Goal: Task Accomplishment & Management: Use online tool/utility

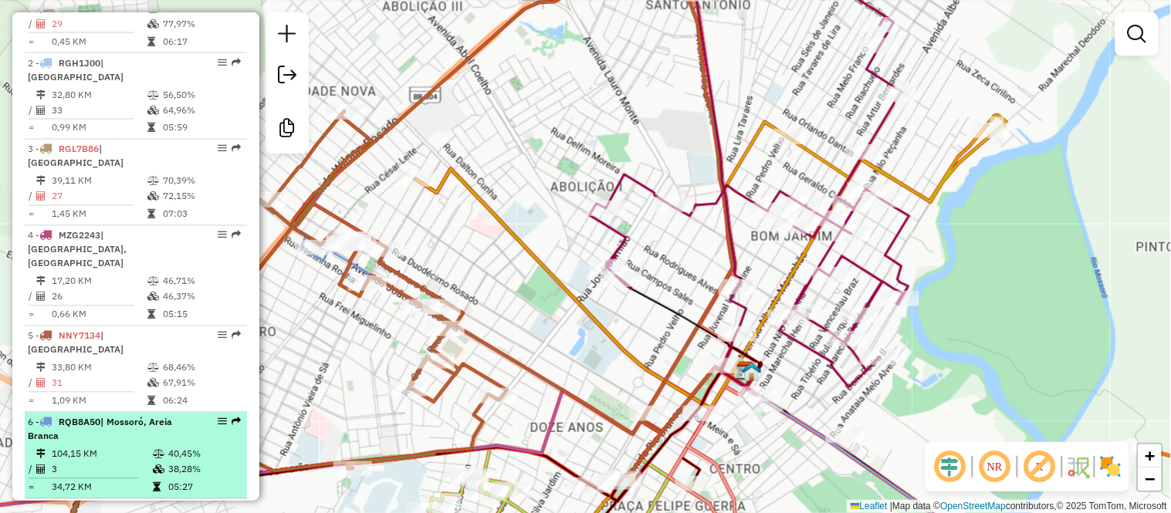
scroll to position [807, 0]
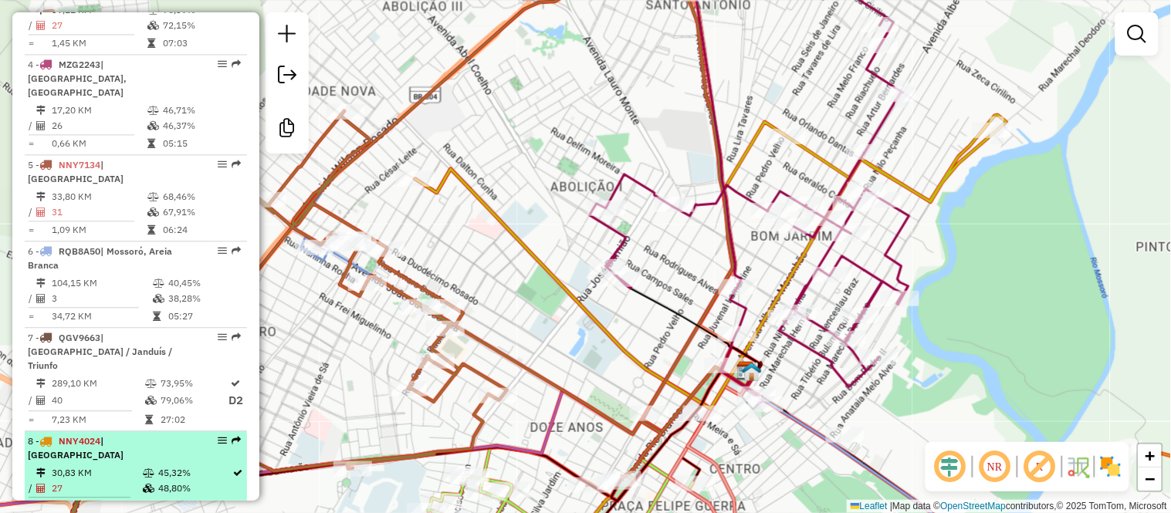
click at [128, 481] on td "27" at bounding box center [96, 488] width 91 height 15
select select "**********"
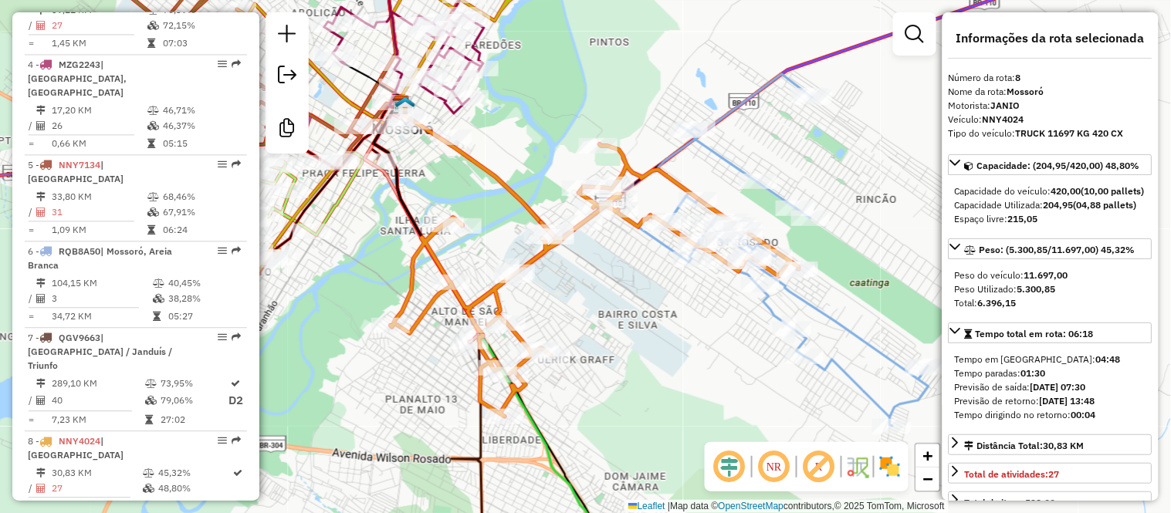
scroll to position [428, 0]
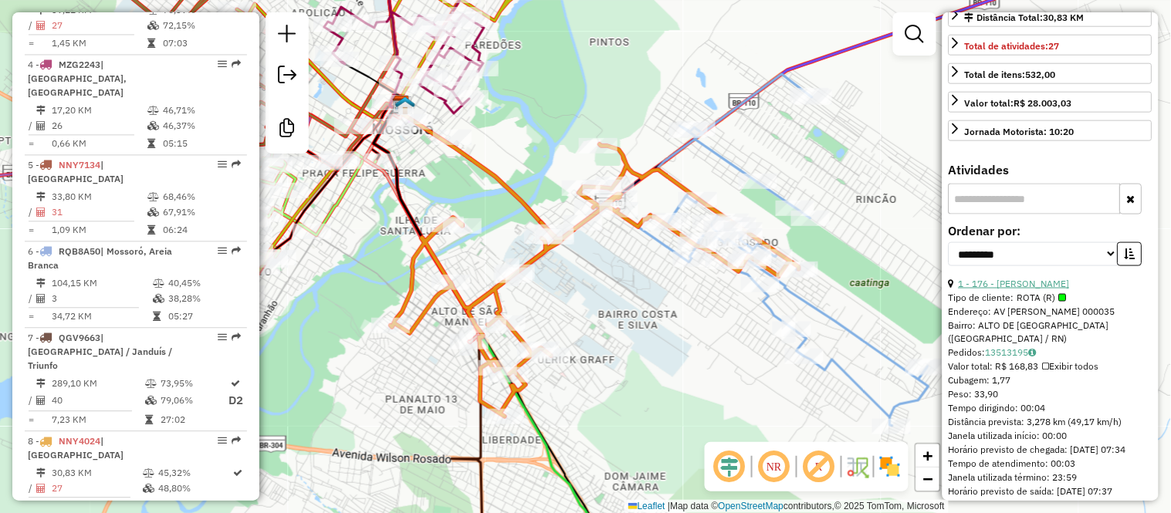
click at [990, 289] on link "1 - 176 - [PERSON_NAME]" at bounding box center [1014, 284] width 111 height 12
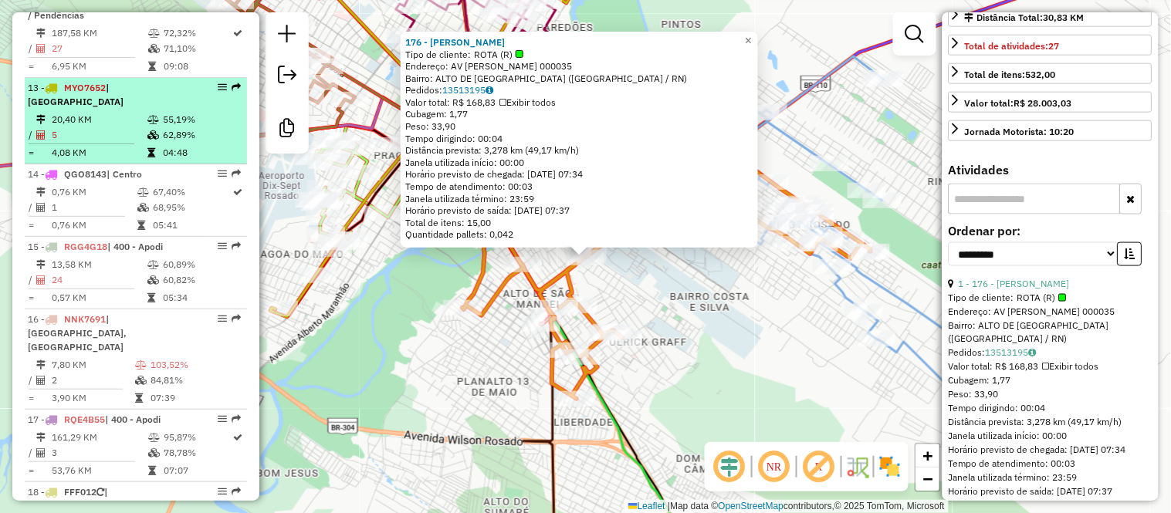
scroll to position [1407, 0]
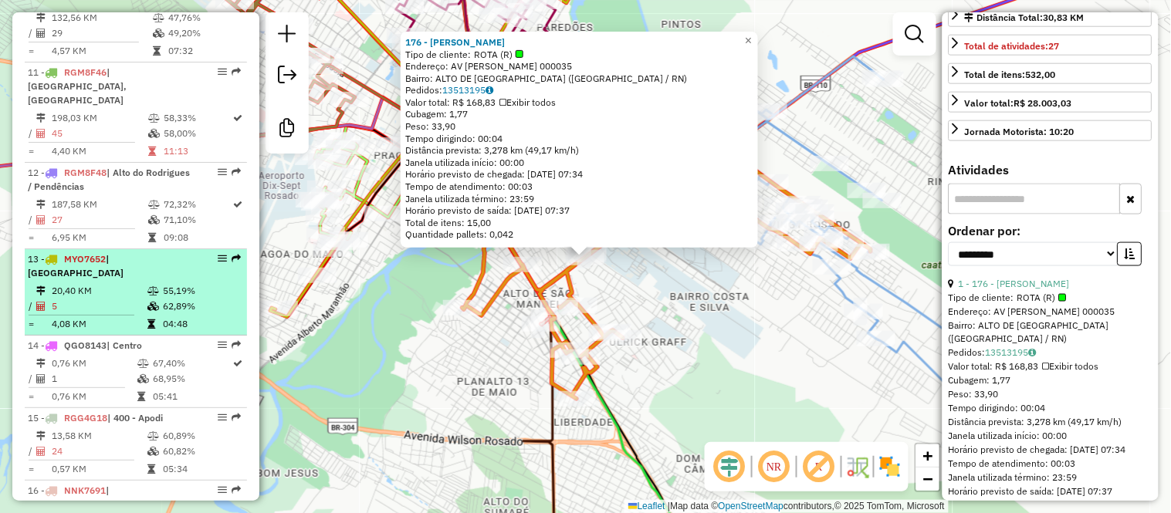
click at [81, 299] on td "5" at bounding box center [99, 306] width 96 height 15
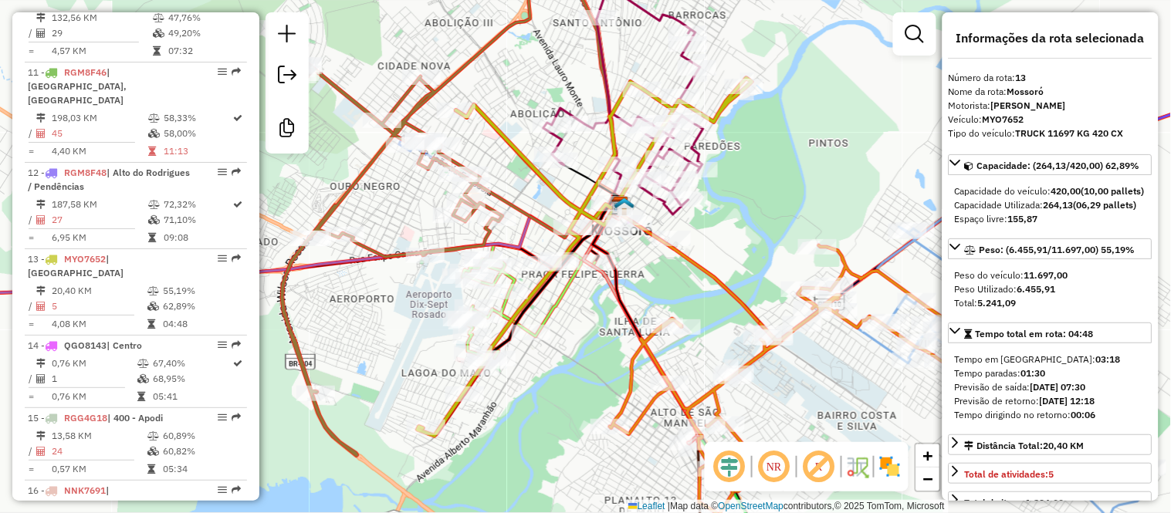
scroll to position [428, 0]
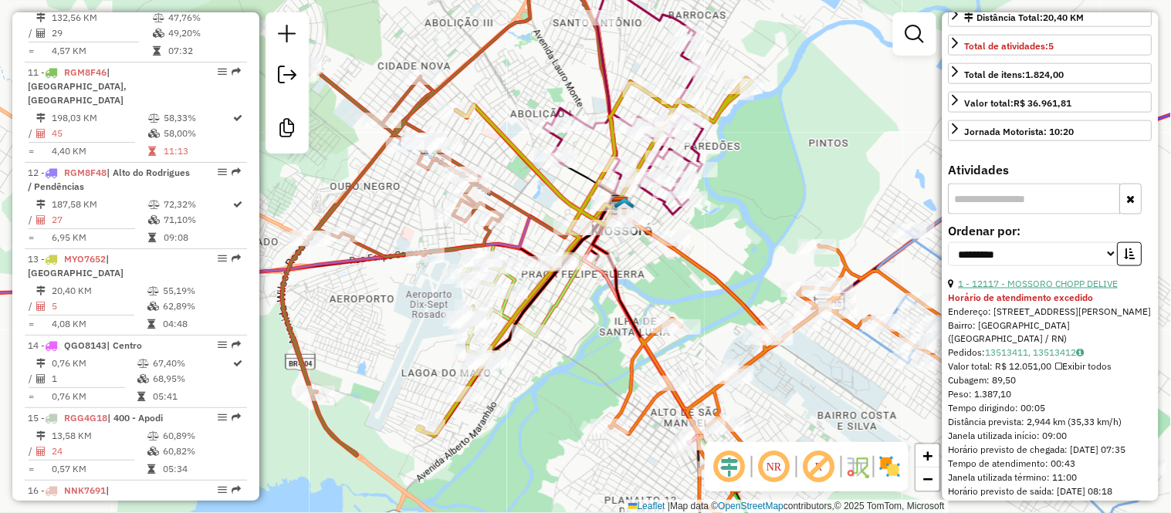
click at [1023, 289] on link "1 - 12117 - MOSSORO CHOPP DELIVE" at bounding box center [1039, 284] width 160 height 12
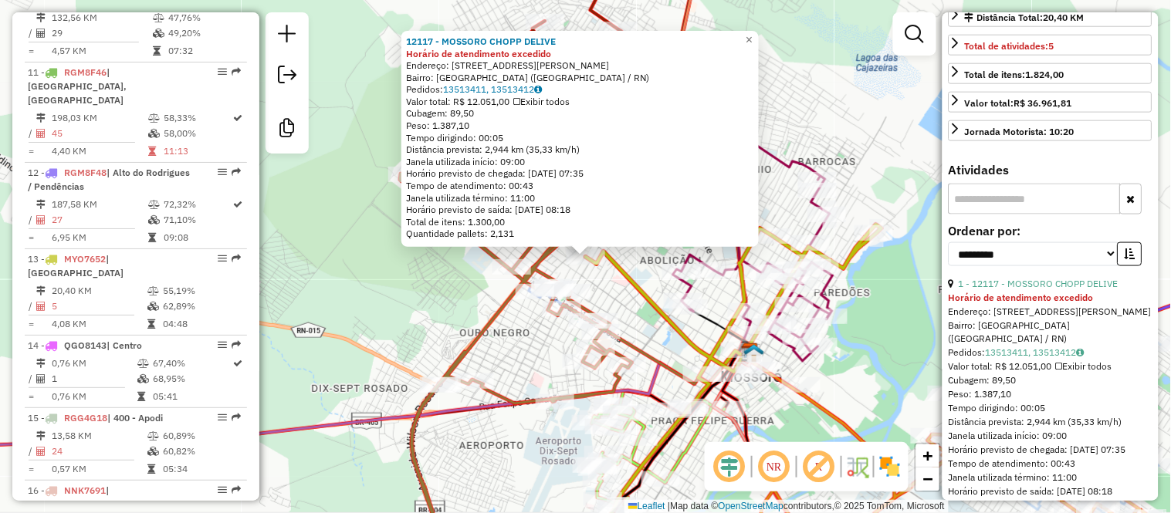
scroll to position [600, 0]
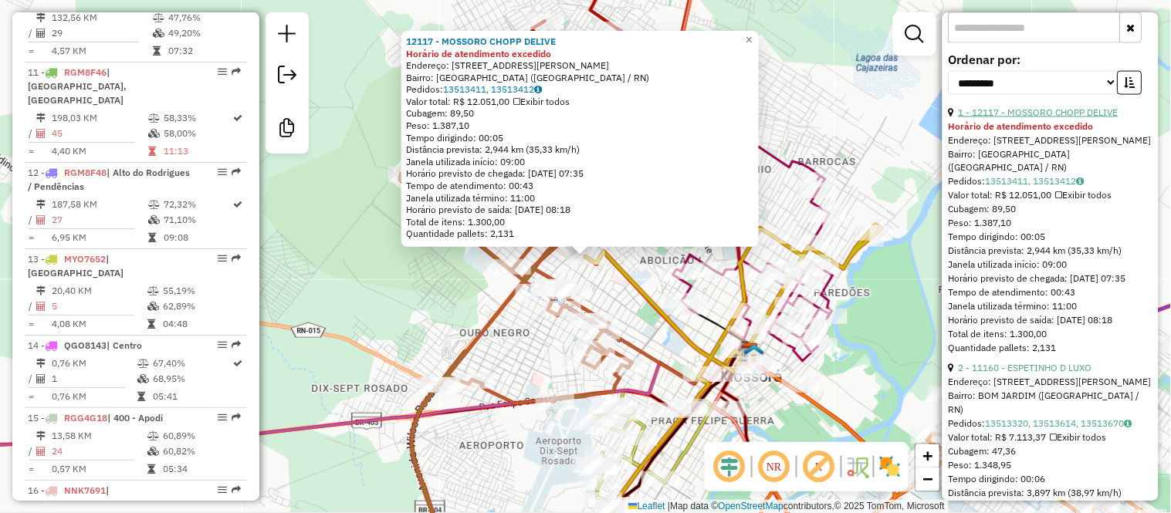
click at [1046, 118] on link "1 - 12117 - MOSSORO CHOPP DELIVE" at bounding box center [1039, 113] width 160 height 12
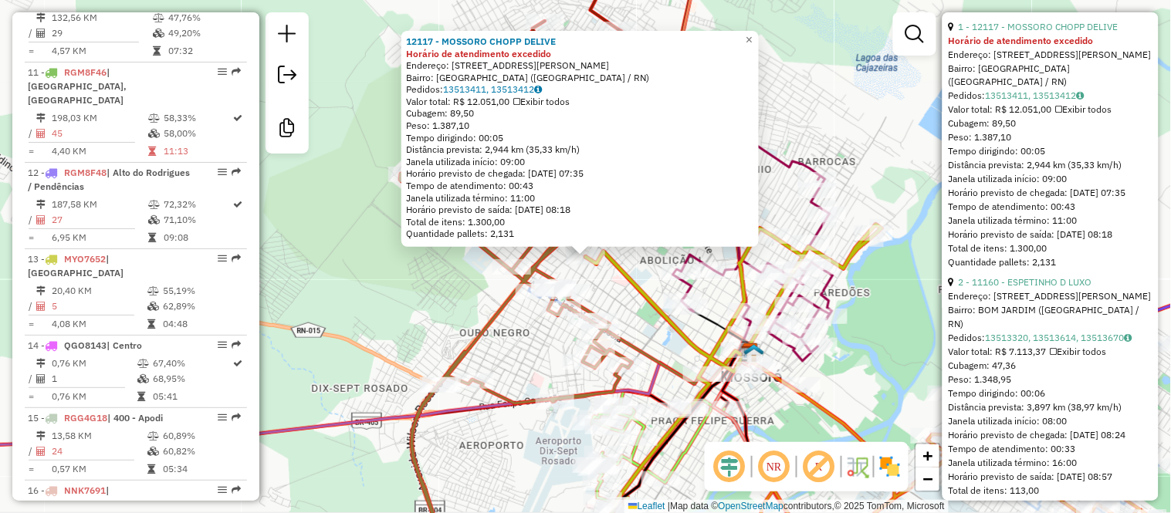
scroll to position [1029, 0]
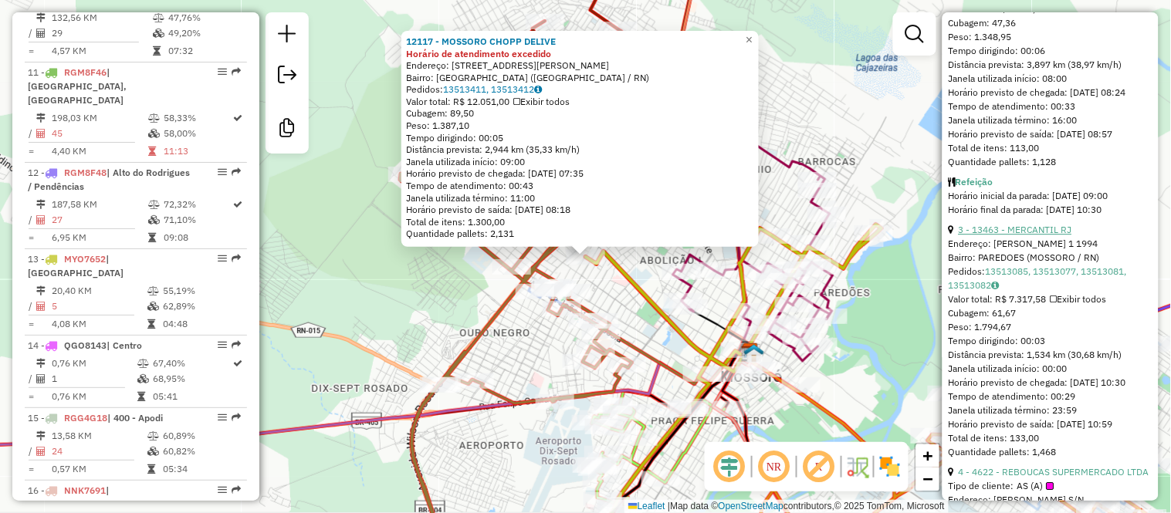
click at [1020, 235] on link "3 - 13463 - MERCANTIL RJ" at bounding box center [1015, 230] width 113 height 12
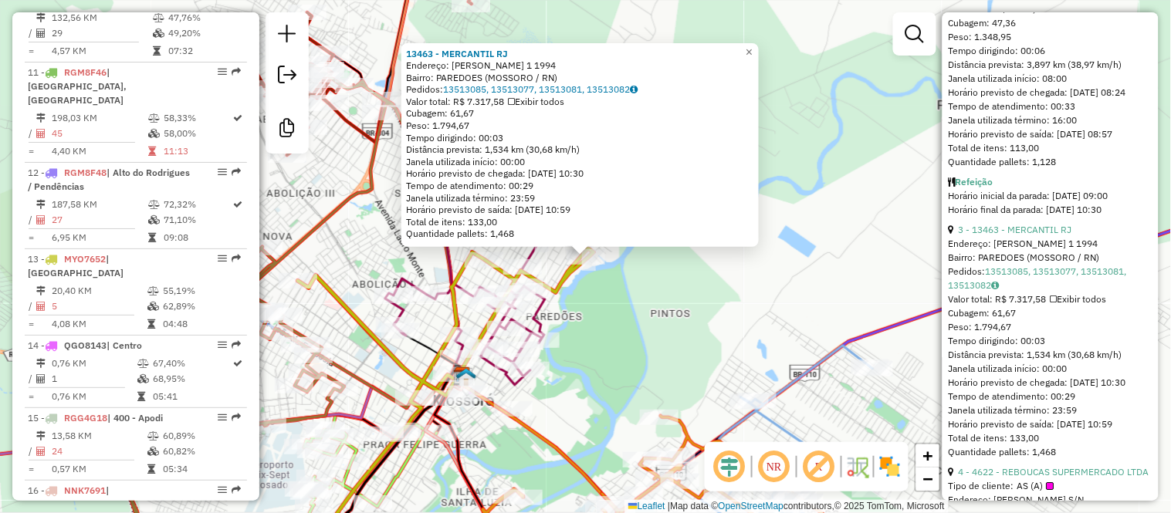
scroll to position [685, 0]
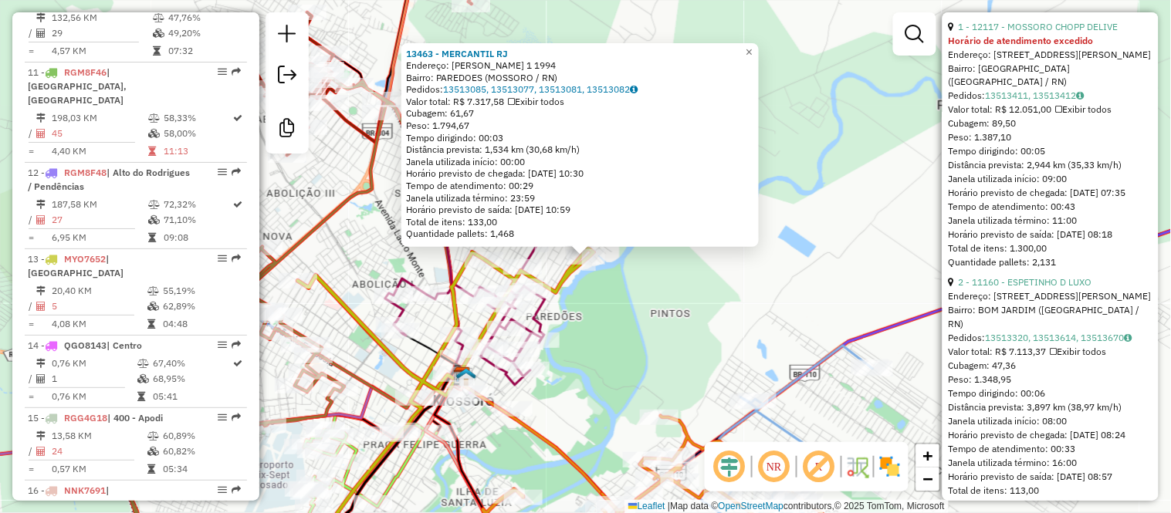
click at [1014, 304] on div "Endereço: [STREET_ADDRESS][PERSON_NAME]" at bounding box center [1051, 297] width 204 height 14
click at [1010, 289] on link "2 - 11160 - ESPETINHO D LUXO" at bounding box center [1026, 283] width 134 height 12
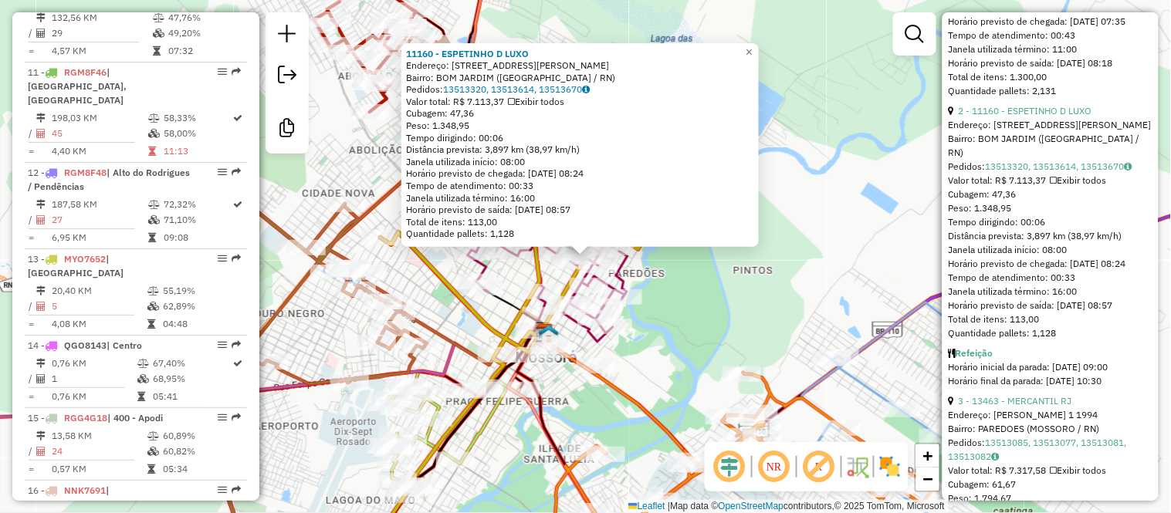
scroll to position [1029, 0]
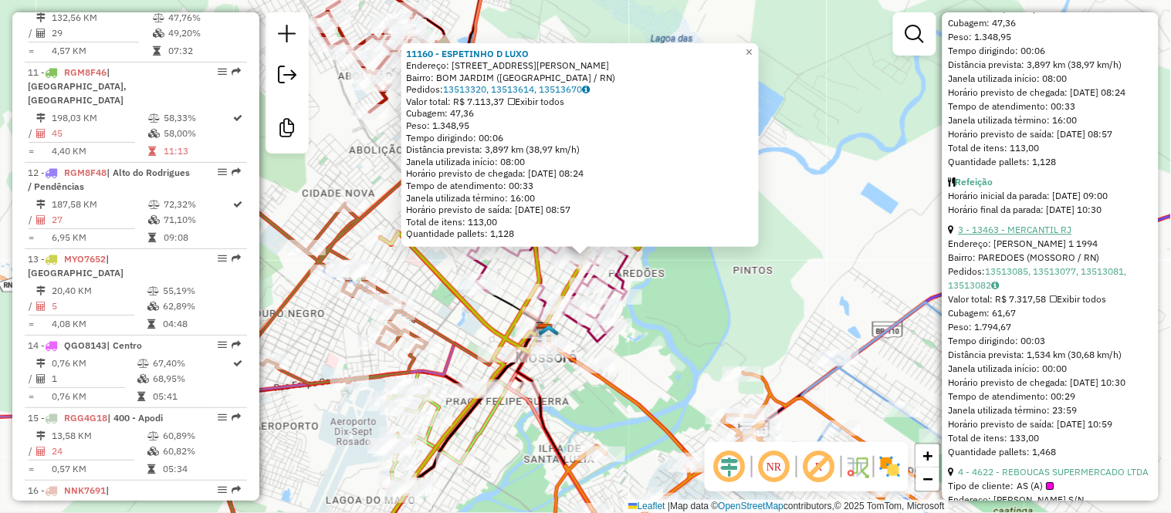
click at [1013, 235] on link "3 - 13463 - MERCANTIL RJ" at bounding box center [1015, 230] width 113 height 12
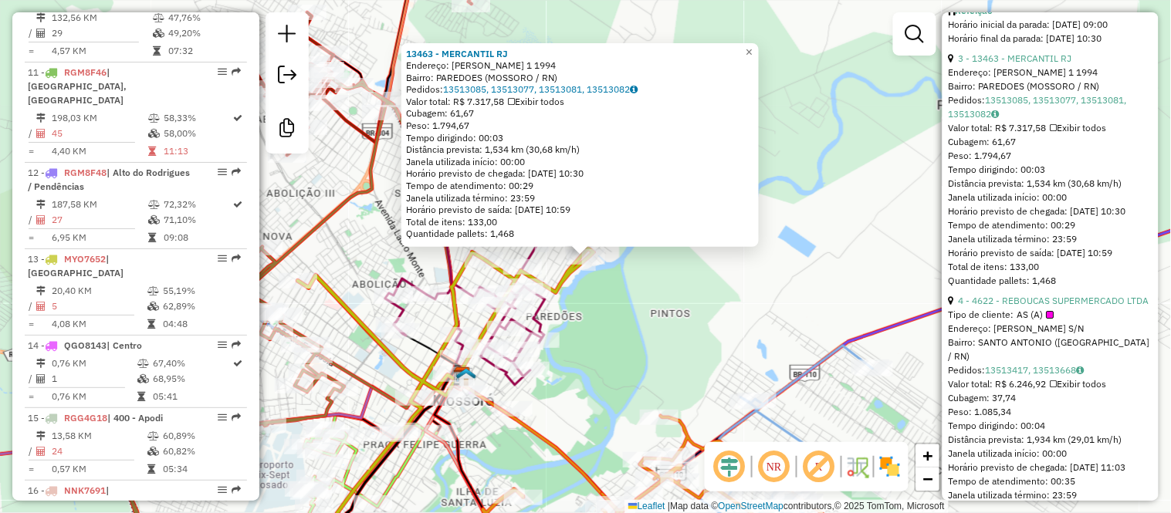
scroll to position [1286, 0]
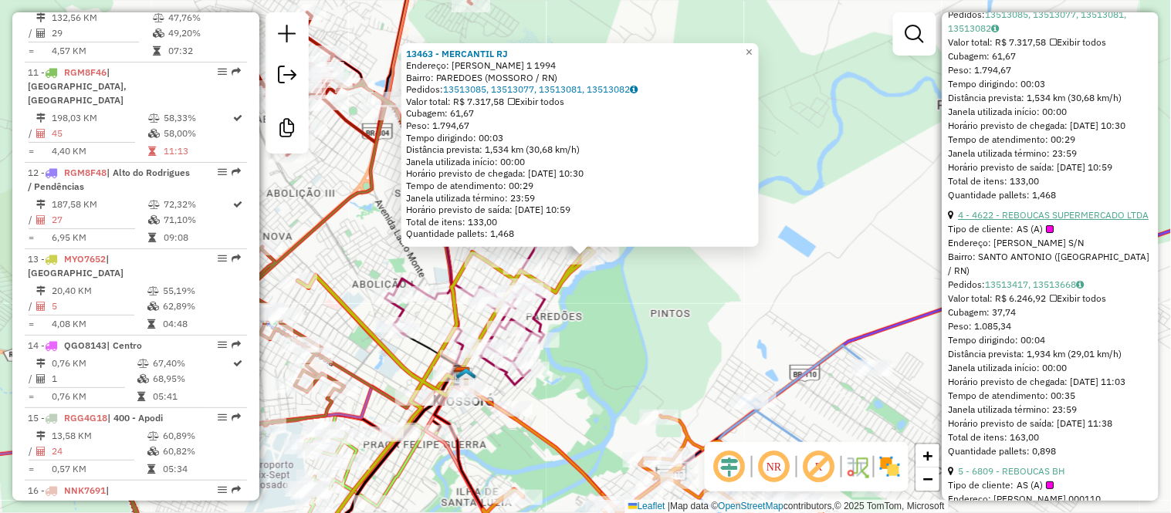
click at [1043, 221] on link "4 - 4622 - REBOUCAS SUPERMERCADO LTDA" at bounding box center [1054, 215] width 191 height 12
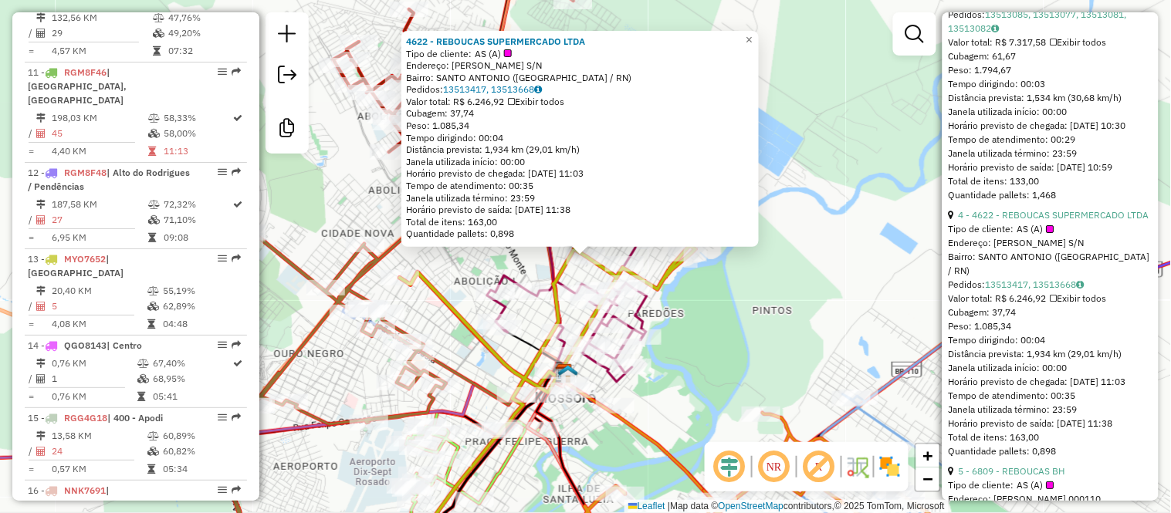
click at [721, 313] on div "4622 - REBOUCAS SUPERMERCADO LTDA Tipo de cliente: AS (A) Endereço: R [PERSON_N…" at bounding box center [585, 256] width 1171 height 513
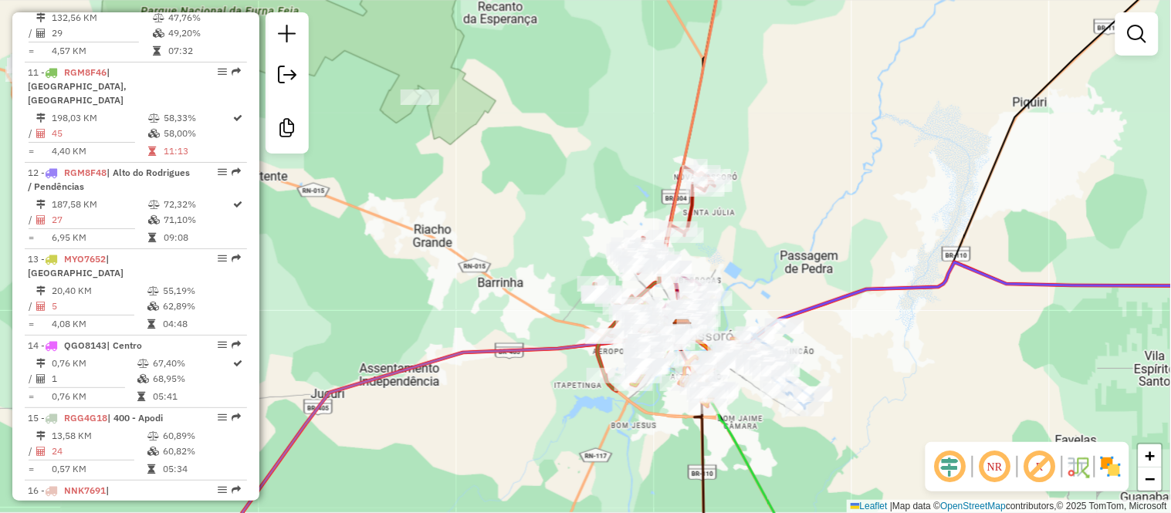
click at [721, 313] on div "Janela de atendimento Grade de atendimento Capacidade Transportadoras Veículos …" at bounding box center [585, 256] width 1171 height 513
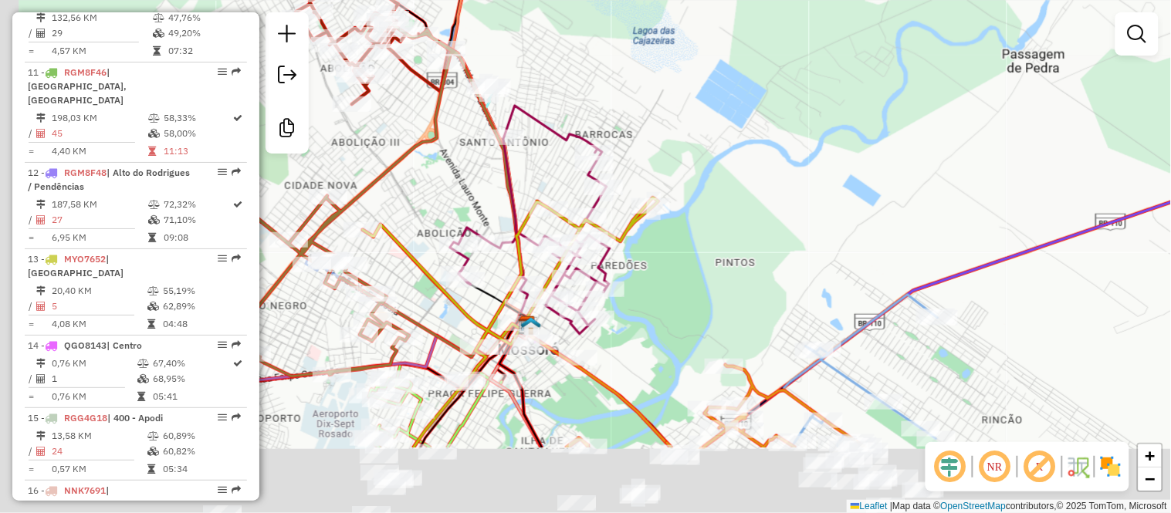
drag, startPoint x: 657, startPoint y: 363, endPoint x: 1016, endPoint y: 140, distance: 422.2
click at [1016, 140] on div "Janela de atendimento Grade de atendimento Capacidade Transportadoras Veículos …" at bounding box center [585, 256] width 1171 height 513
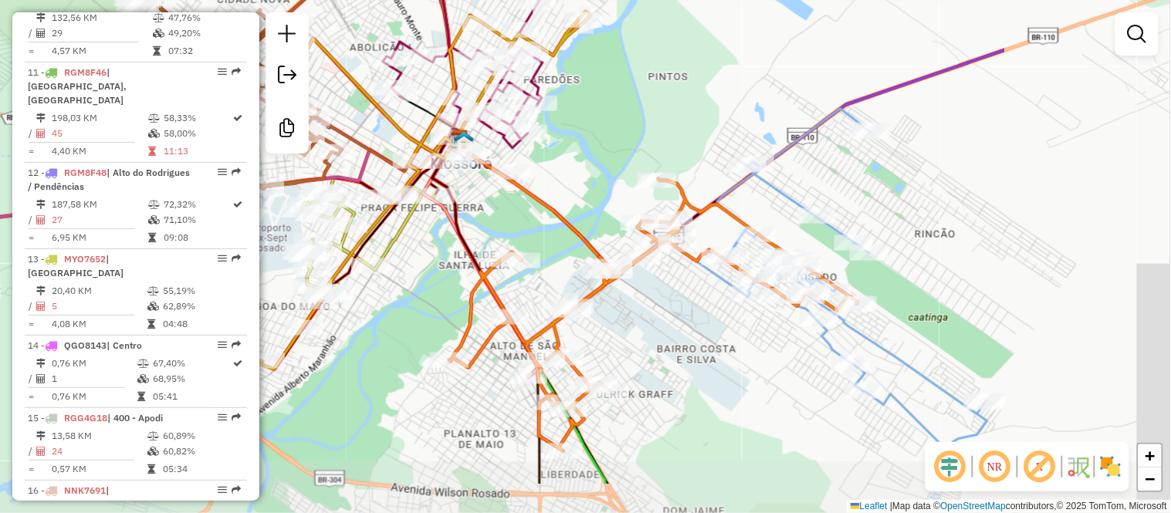
drag, startPoint x: 962, startPoint y: 186, endPoint x: 665, endPoint y: 96, distance: 310.4
click at [665, 96] on div "Janela de atendimento Grade de atendimento Capacidade Transportadoras Veículos …" at bounding box center [585, 256] width 1171 height 513
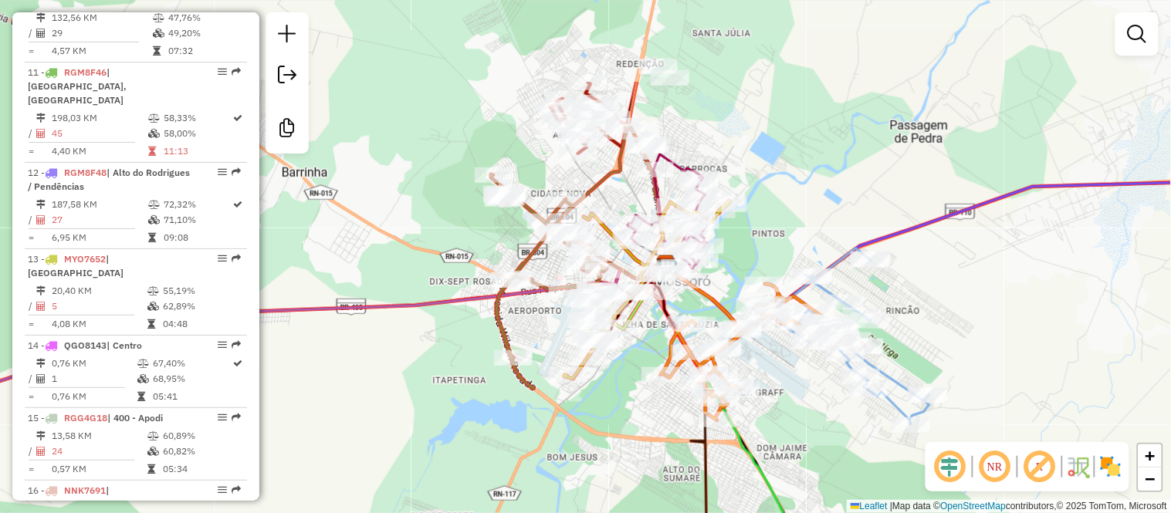
drag, startPoint x: 606, startPoint y: 156, endPoint x: 716, endPoint y: 289, distance: 172.7
click at [716, 289] on div "Janela de atendimento Grade de atendimento Capacidade Transportadoras Veículos …" at bounding box center [585, 256] width 1171 height 513
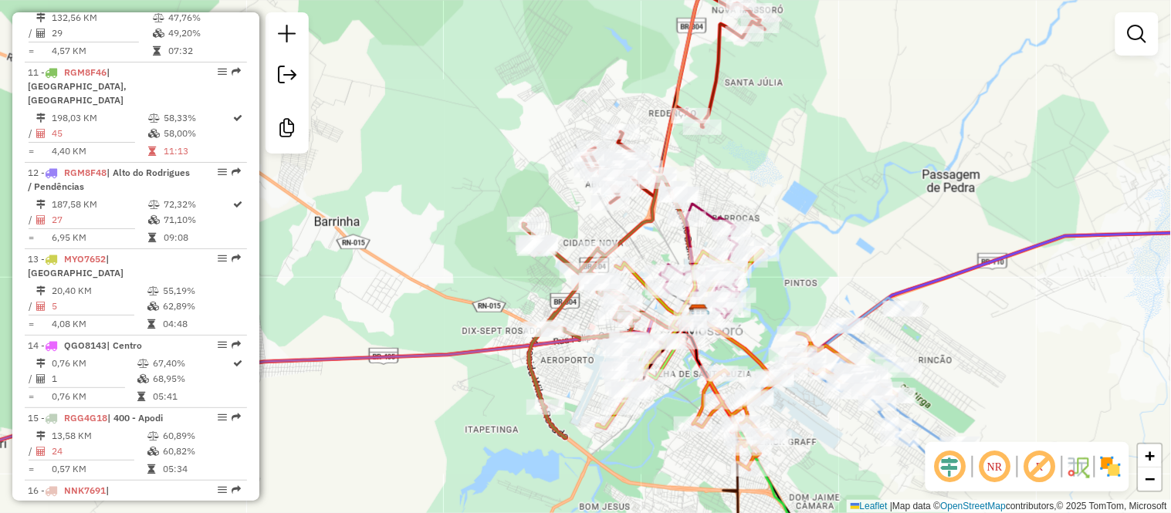
drag, startPoint x: 718, startPoint y: 83, endPoint x: 754, endPoint y: 127, distance: 56.4
click at [754, 127] on div "Janela de atendimento Grade de atendimento Capacidade Transportadoras Veículos …" at bounding box center [585, 256] width 1171 height 513
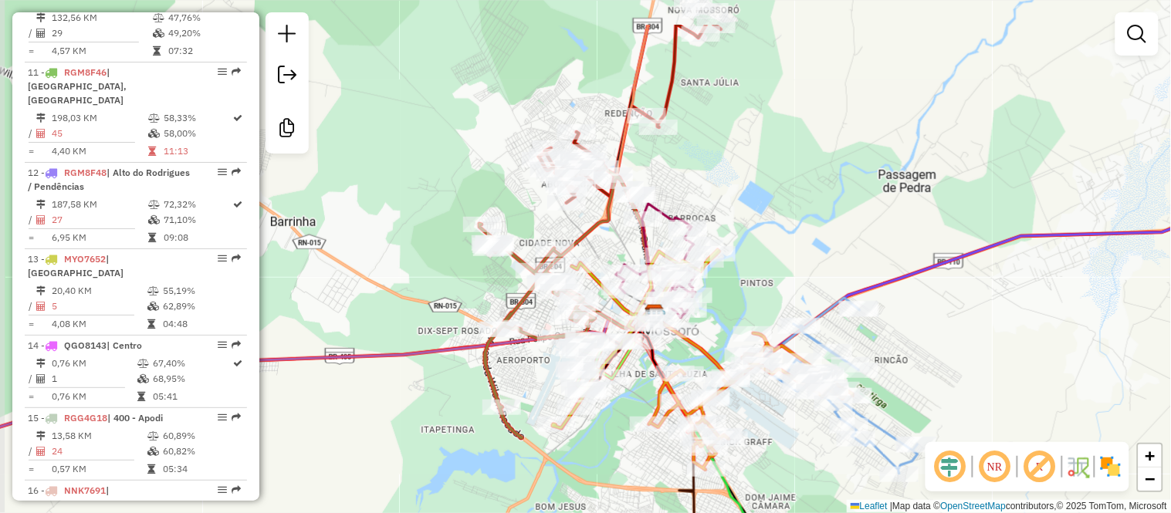
drag, startPoint x: 763, startPoint y: 176, endPoint x: 780, endPoint y: 259, distance: 84.5
click at [780, 259] on div "Janela de atendimento Grade de atendimento Capacidade Transportadoras Veículos …" at bounding box center [585, 256] width 1171 height 513
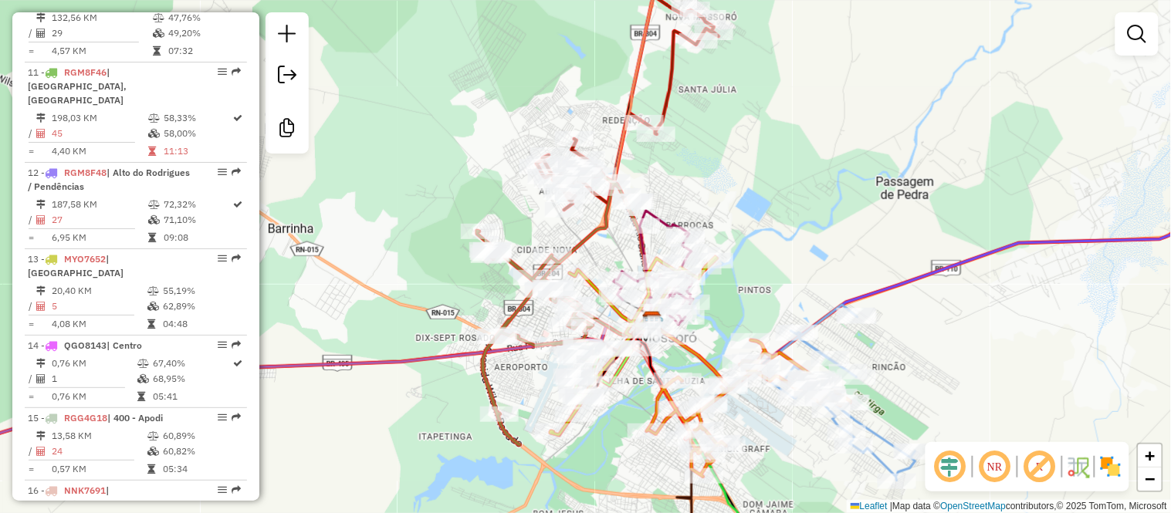
click at [474, 78] on div "Rota 5 - Placa NNY7134 1701 - [PERSON_NAME] de atendimento Grade de atendimento…" at bounding box center [585, 256] width 1171 height 513
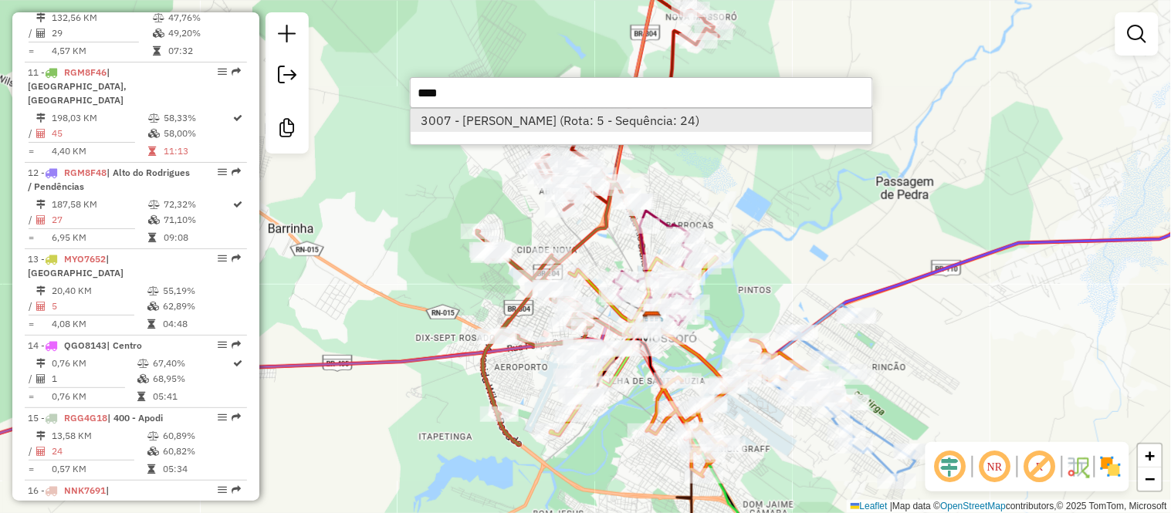
type input "****"
click at [505, 120] on li "3007 - [PERSON_NAME] (Rota: 5 - Sequência: 24)" at bounding box center [642, 120] width 462 height 23
select select "**********"
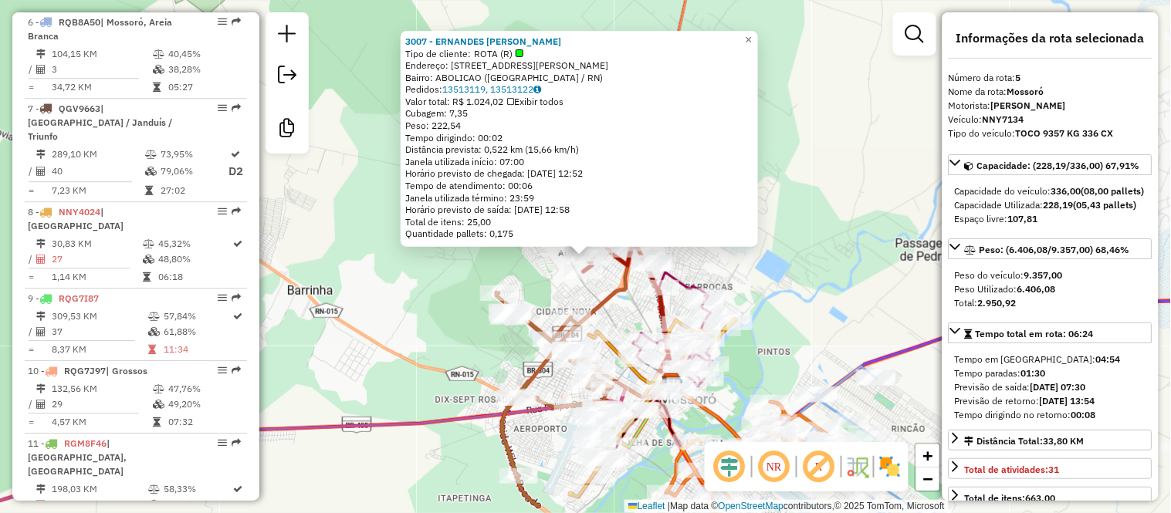
scroll to position [878, 0]
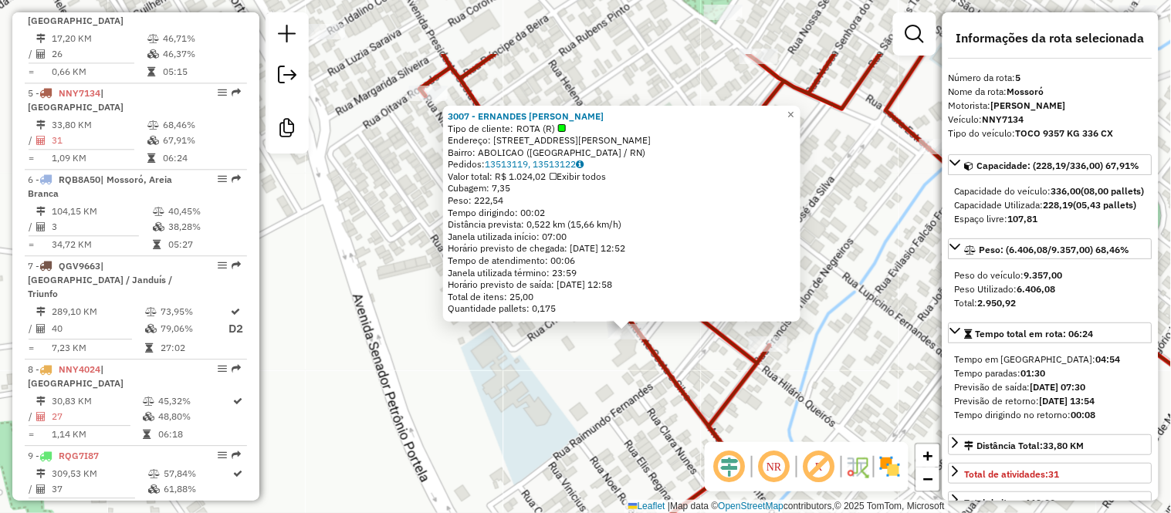
drag, startPoint x: 525, startPoint y: 279, endPoint x: 590, endPoint y: 384, distance: 124.0
click at [590, 384] on div "3007 - ERNANDES [PERSON_NAME] Tipo de cliente: ROTA (R) Endereço: [STREET_ADDRE…" at bounding box center [585, 256] width 1171 height 513
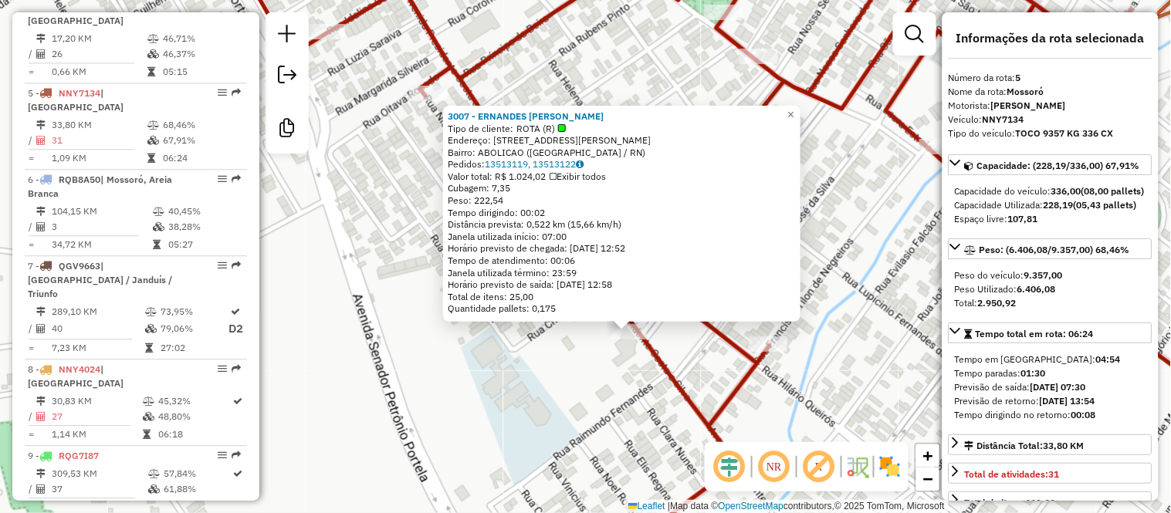
click at [386, 209] on div "3007 - ERNANDES [PERSON_NAME] Tipo de cliente: ROTA (R) Endereço: [STREET_ADDRE…" at bounding box center [585, 256] width 1171 height 513
